Goal: Task Accomplishment & Management: Use online tool/utility

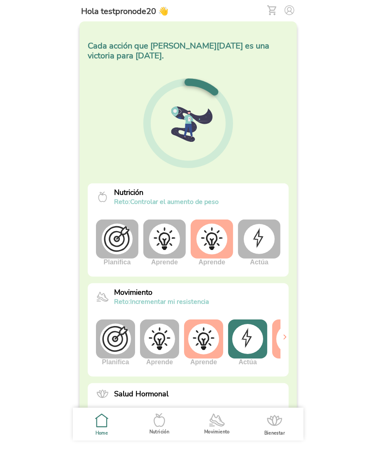
scroll to position [0, 31]
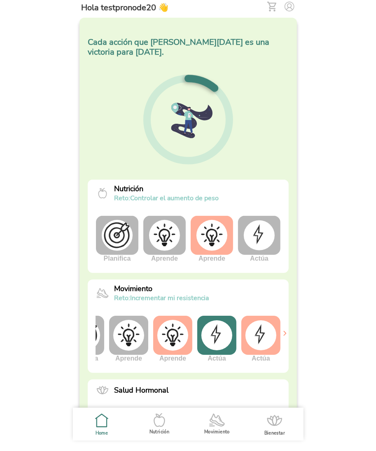
click at [223, 340] on img at bounding box center [216, 336] width 31 height 30
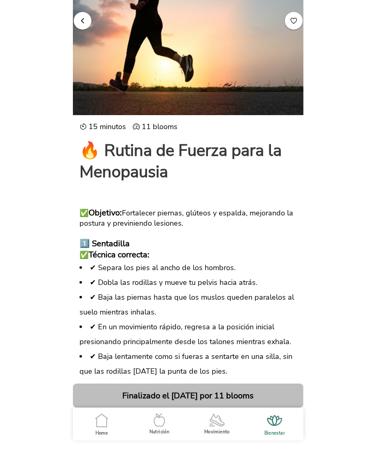
click at [83, 24] on span "button" at bounding box center [83, 20] width 8 height 8
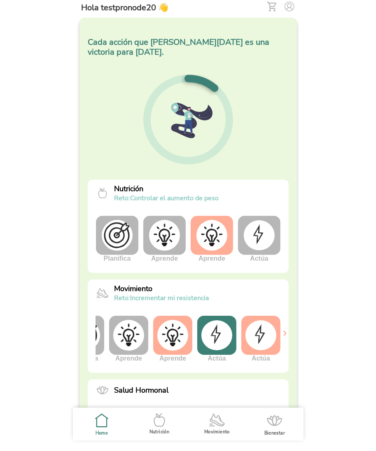
click at [260, 341] on img at bounding box center [260, 336] width 31 height 30
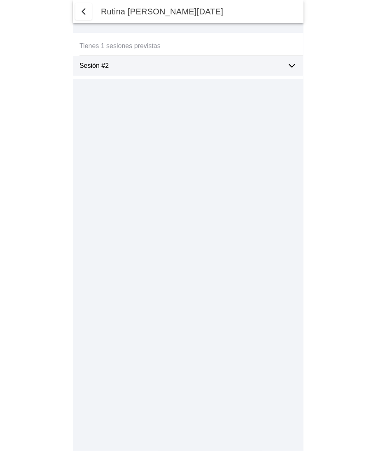
click at [288, 66] on icon at bounding box center [292, 66] width 10 height 10
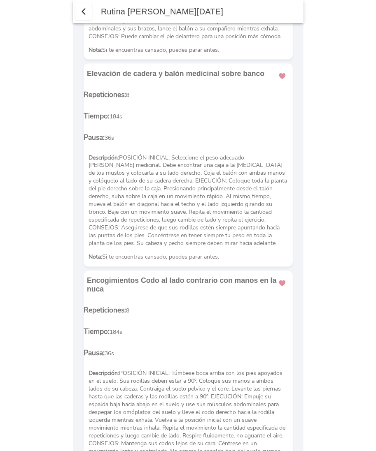
scroll to position [403, 0]
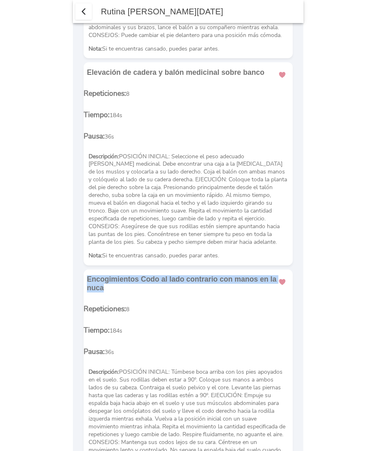
drag, startPoint x: 85, startPoint y: 265, endPoint x: 291, endPoint y: 265, distance: 205.4
copy ion-card-title "Encogimientos Codo al lado contrario con manos en la nuca"
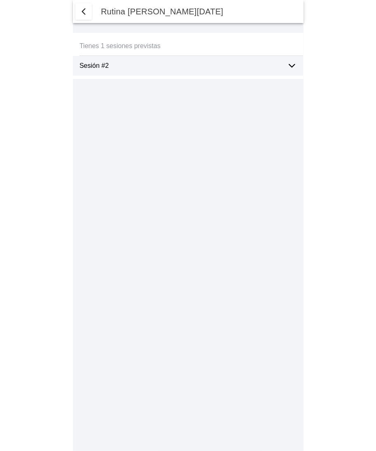
click at [292, 64] on icon at bounding box center [292, 66] width 10 height 10
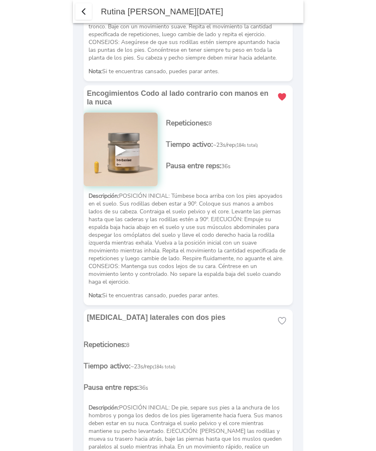
scroll to position [596, 0]
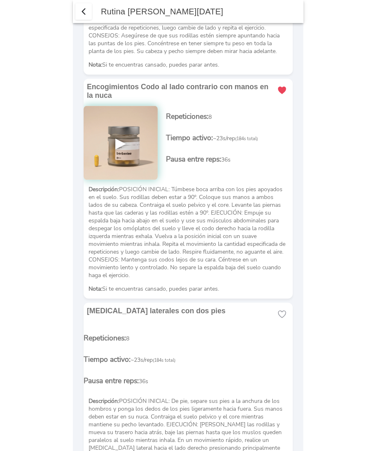
click at [121, 134] on img at bounding box center [121, 143] width 74 height 74
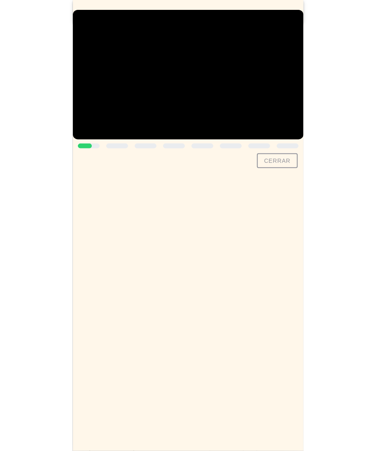
click at [0, 0] on slot "Cerrar" at bounding box center [0, 0] width 0 height 0
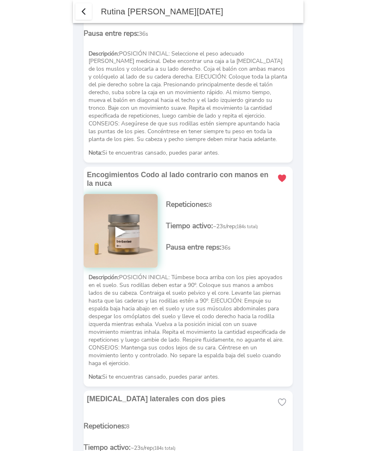
scroll to position [508, 0]
